Goal: Navigation & Orientation: Find specific page/section

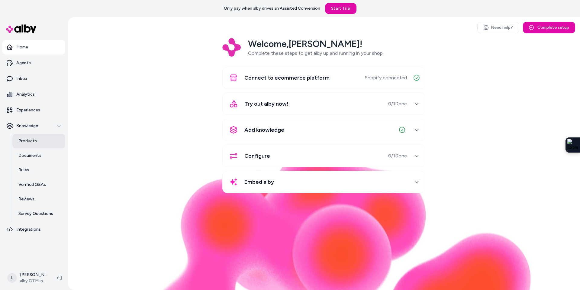
click at [30, 139] on p "Products" at bounding box center [27, 141] width 18 height 6
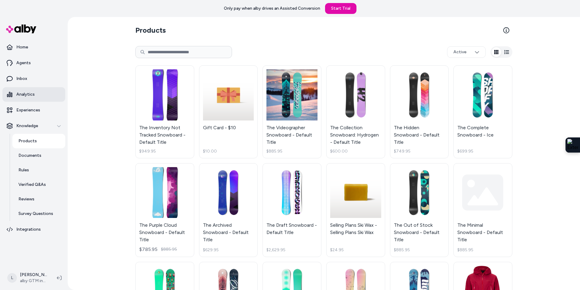
click at [28, 95] on p "Analytics" at bounding box center [25, 94] width 18 height 6
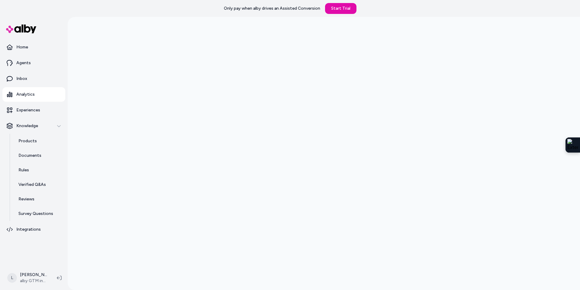
scroll to position [17, 0]
click at [25, 80] on p "Inbox" at bounding box center [21, 79] width 11 height 6
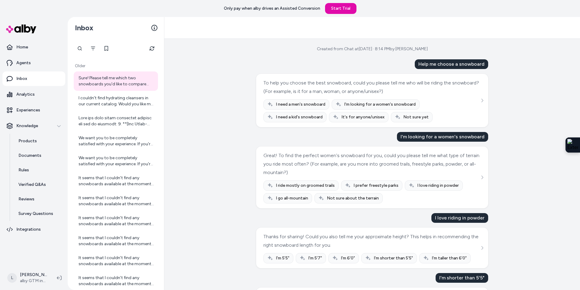
click at [443, 94] on div "To help you choose the best snowboard, could you please tell me who will be rid…" at bounding box center [372, 87] width 216 height 17
click at [483, 100] on icon "See more" at bounding box center [482, 100] width 4 height 4
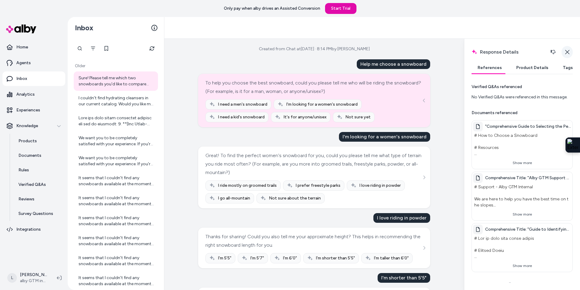
click at [568, 54] on icon "button" at bounding box center [567, 52] width 5 height 5
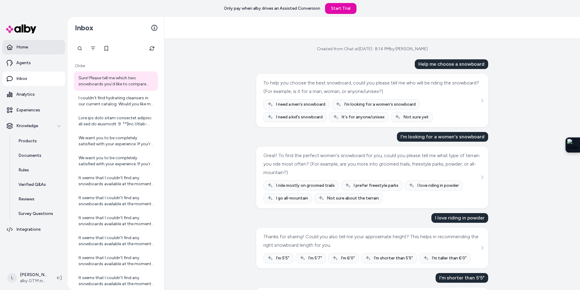
click at [26, 46] on p "Home" at bounding box center [22, 47] width 12 height 6
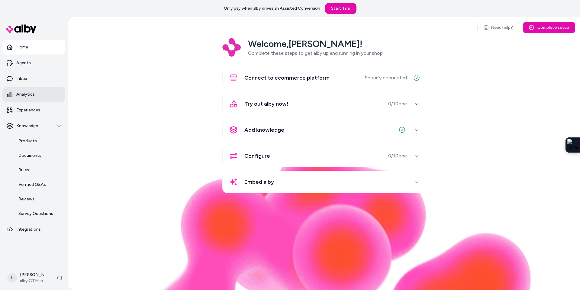
click at [30, 93] on p "Analytics" at bounding box center [25, 94] width 18 height 6
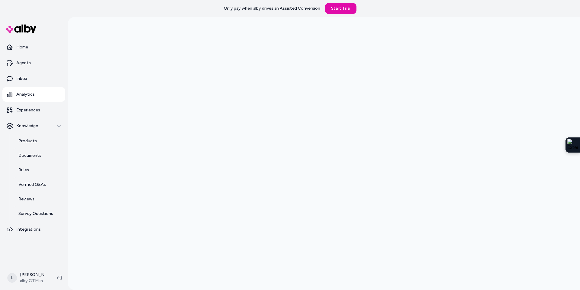
scroll to position [13, 0]
